Goal: Transaction & Acquisition: Book appointment/travel/reservation

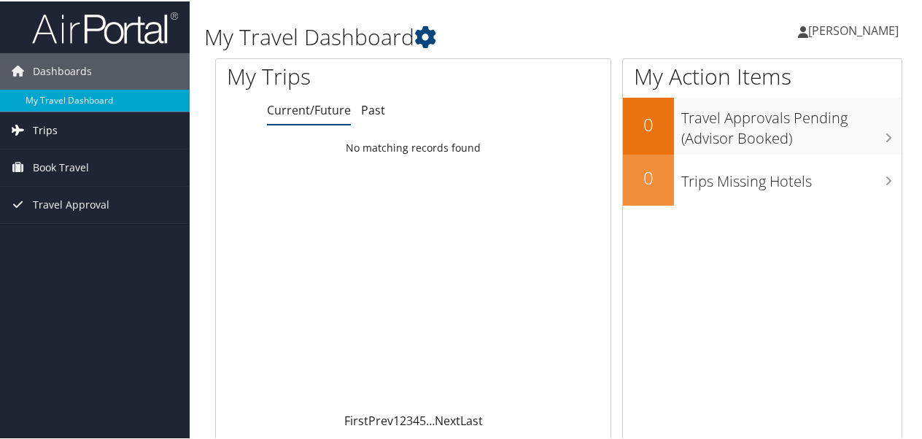
click at [63, 136] on link "Trips" at bounding box center [95, 129] width 190 height 36
click at [69, 233] on span "Book Travel" at bounding box center [61, 232] width 56 height 36
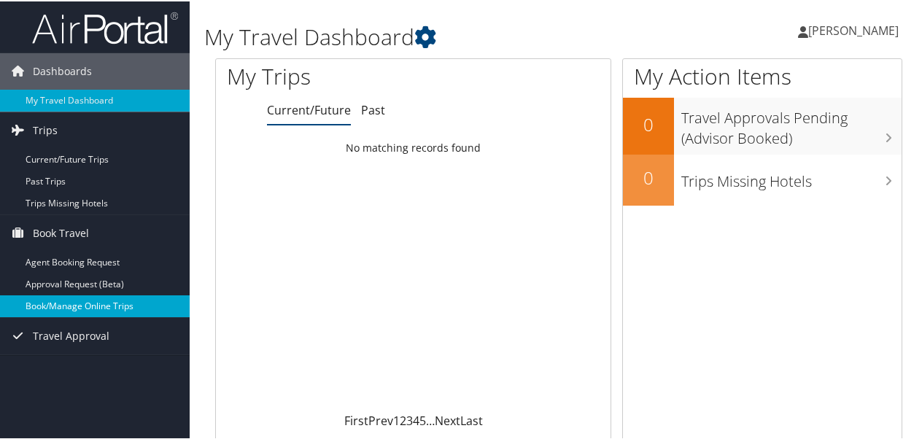
click at [89, 299] on link "Book/Manage Online Trips" at bounding box center [95, 305] width 190 height 22
